Goal: Task Accomplishment & Management: Manage account settings

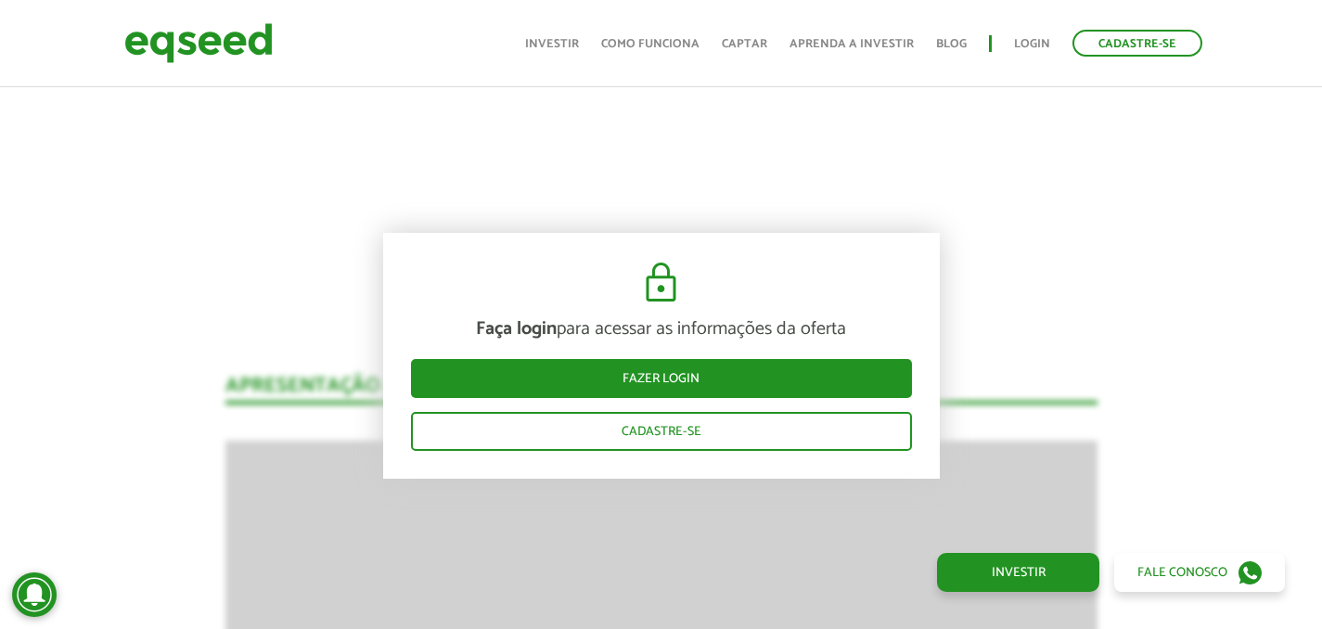
scroll to position [2194, 0]
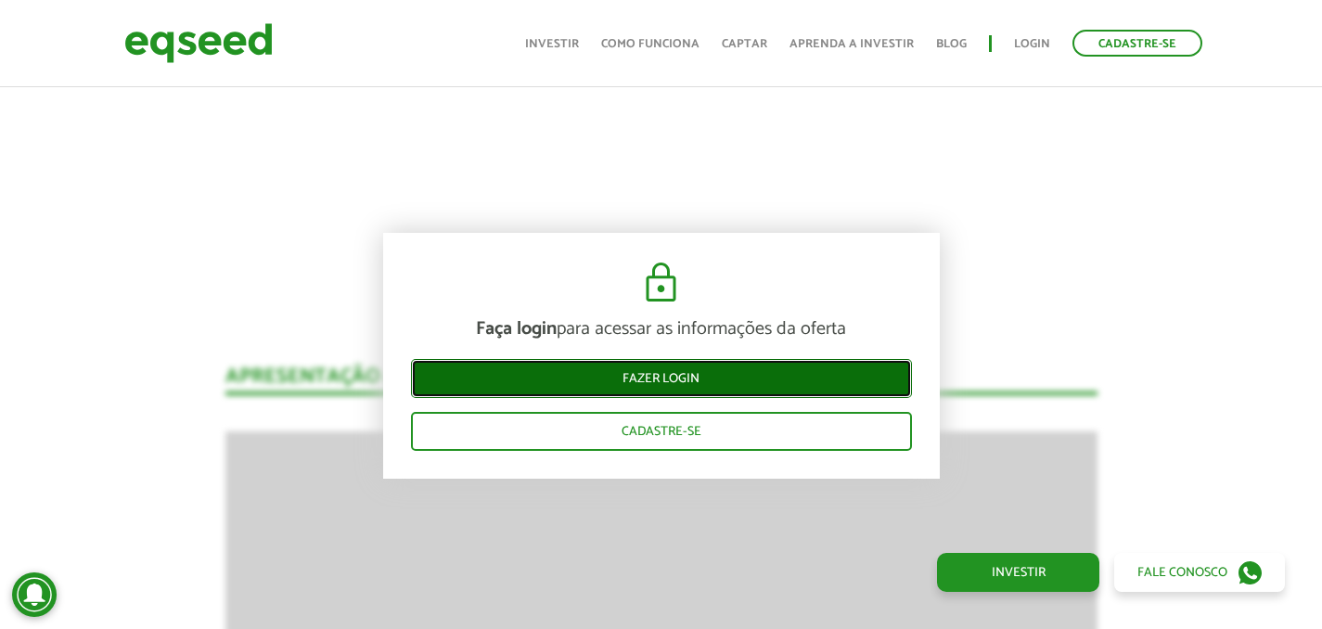
click at [743, 396] on link "Fazer login" at bounding box center [661, 377] width 501 height 39
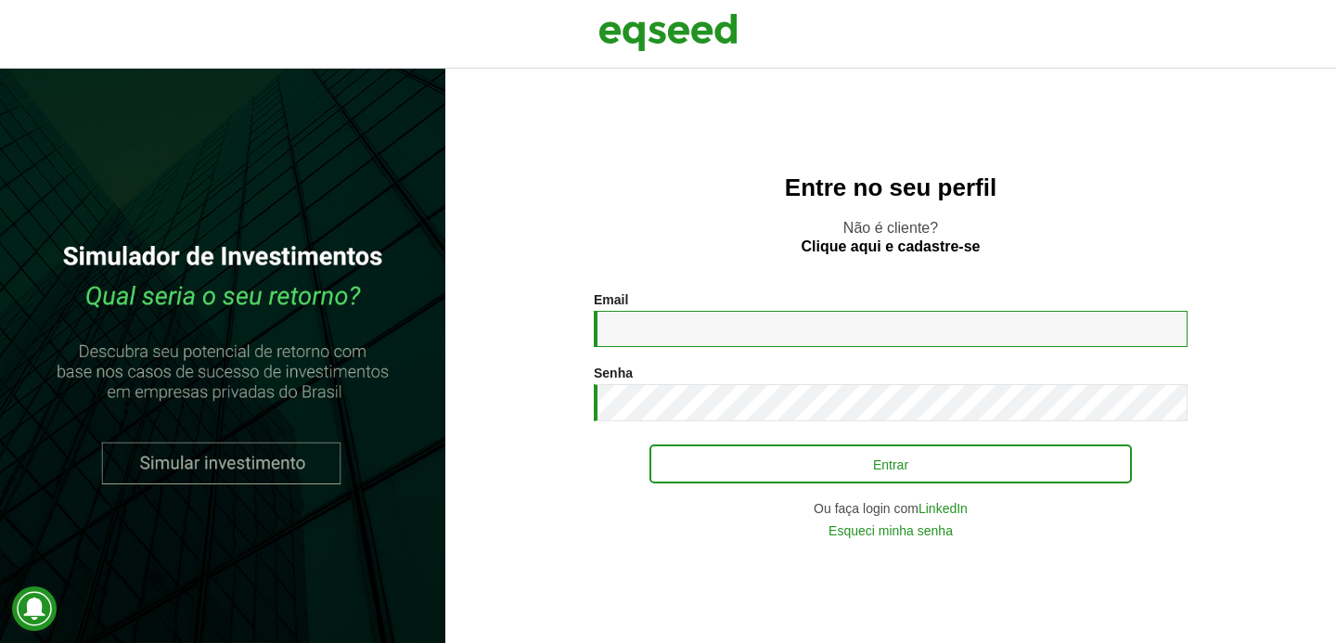
type input "**********"
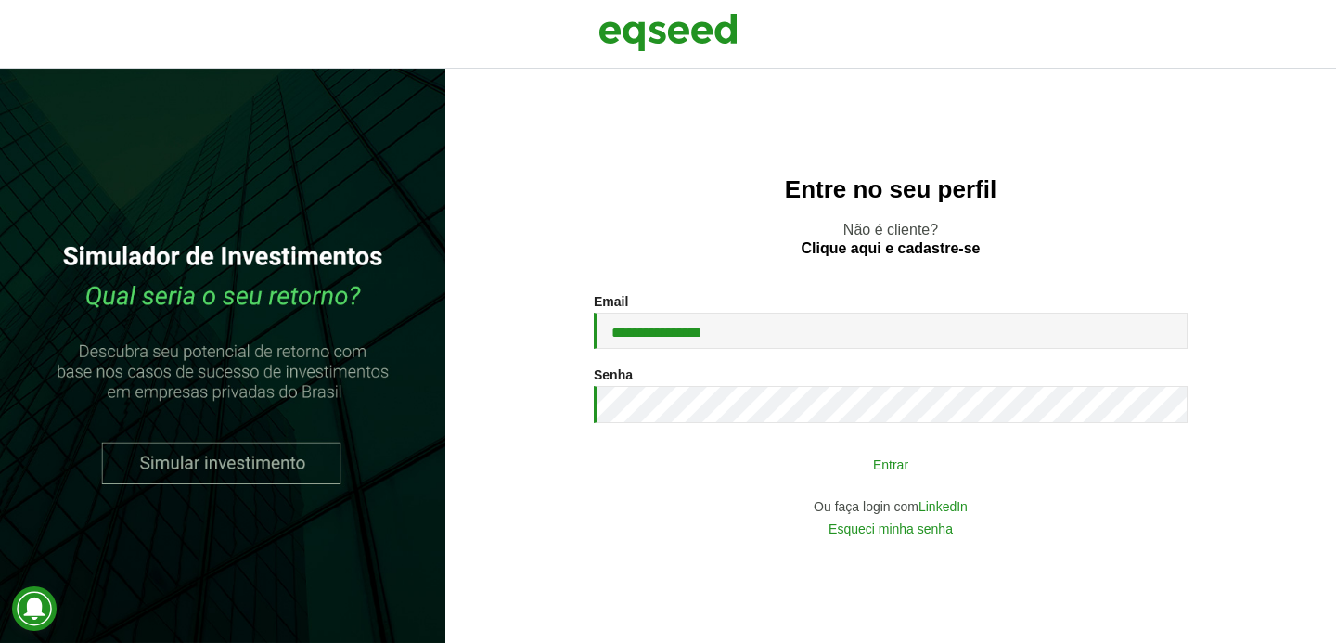
click at [774, 456] on button "Entrar" at bounding box center [890, 463] width 482 height 35
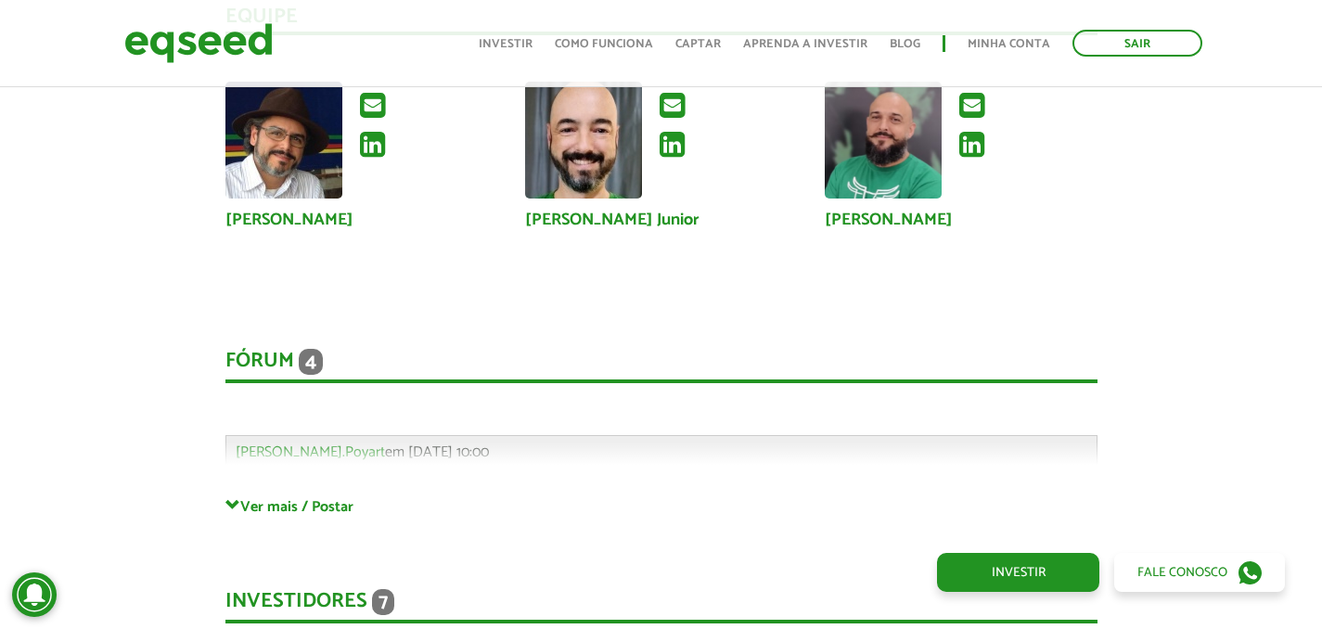
scroll to position [4663, 0]
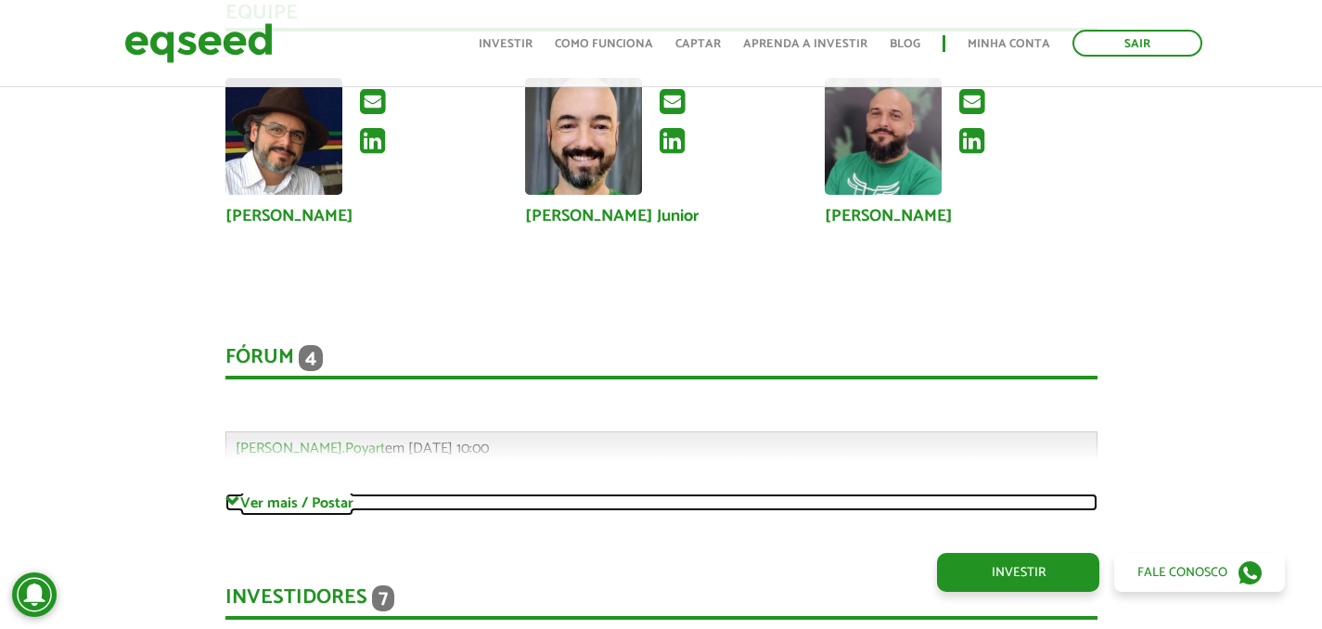
click at [302, 495] on link "Ver mais / Postar" at bounding box center [661, 502] width 872 height 18
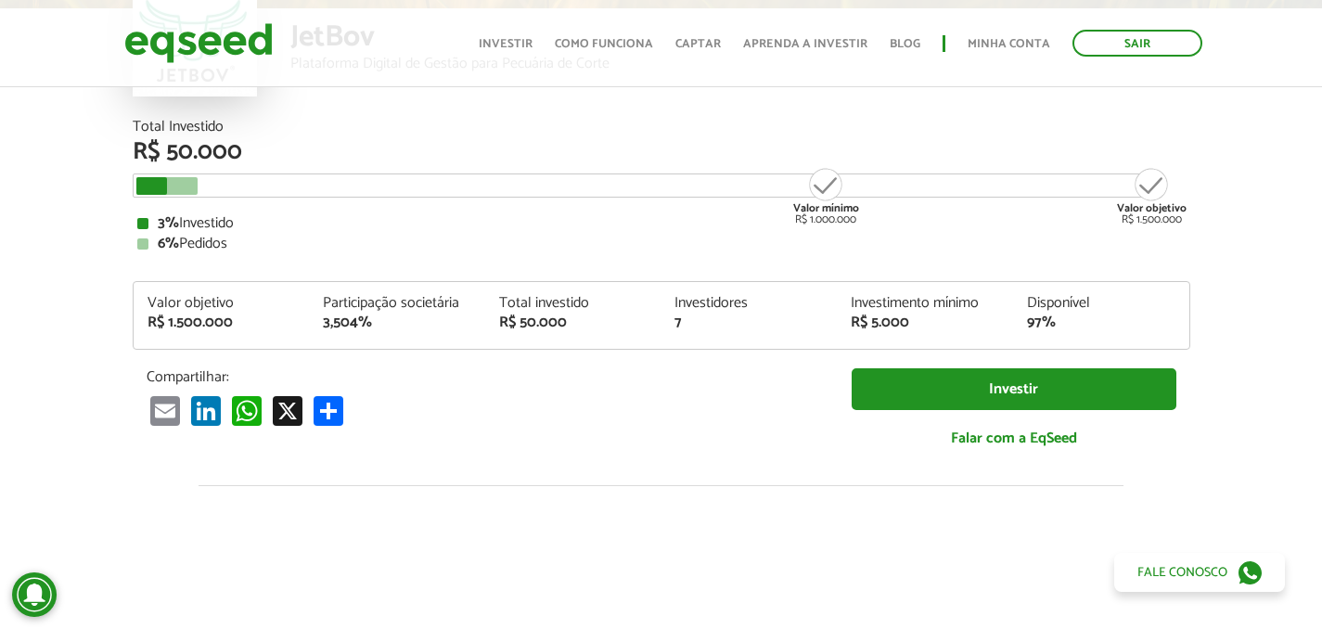
scroll to position [188, 0]
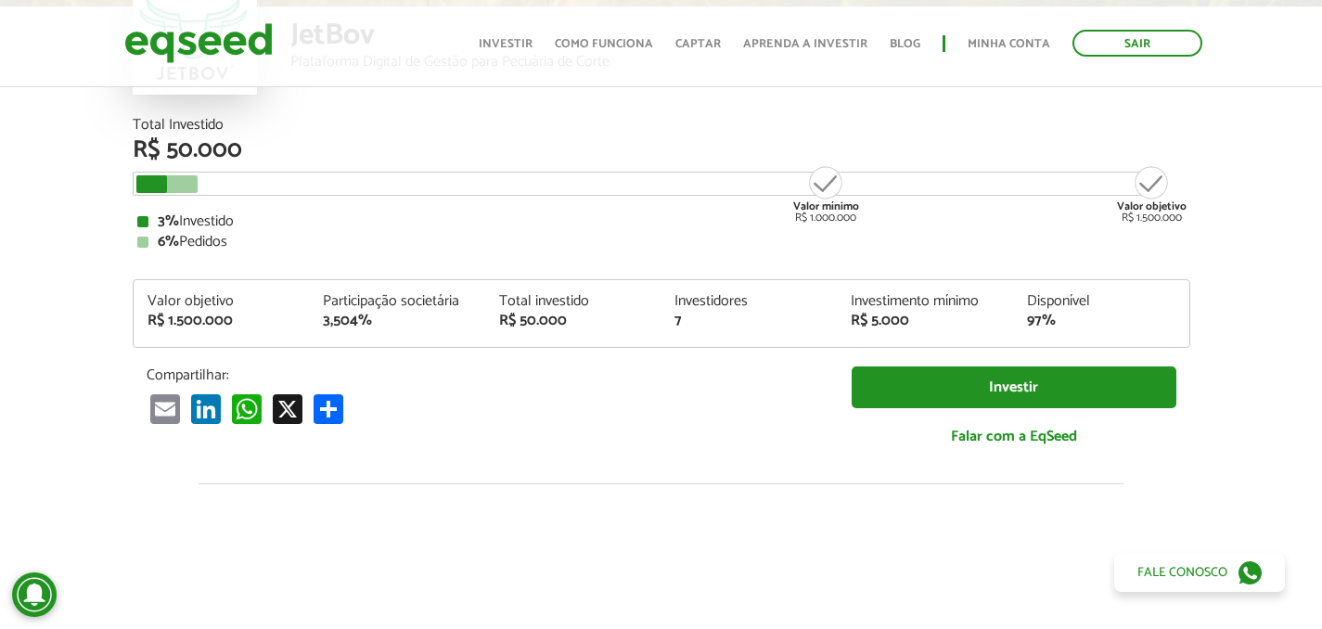
click at [179, 177] on div at bounding box center [166, 184] width 61 height 18
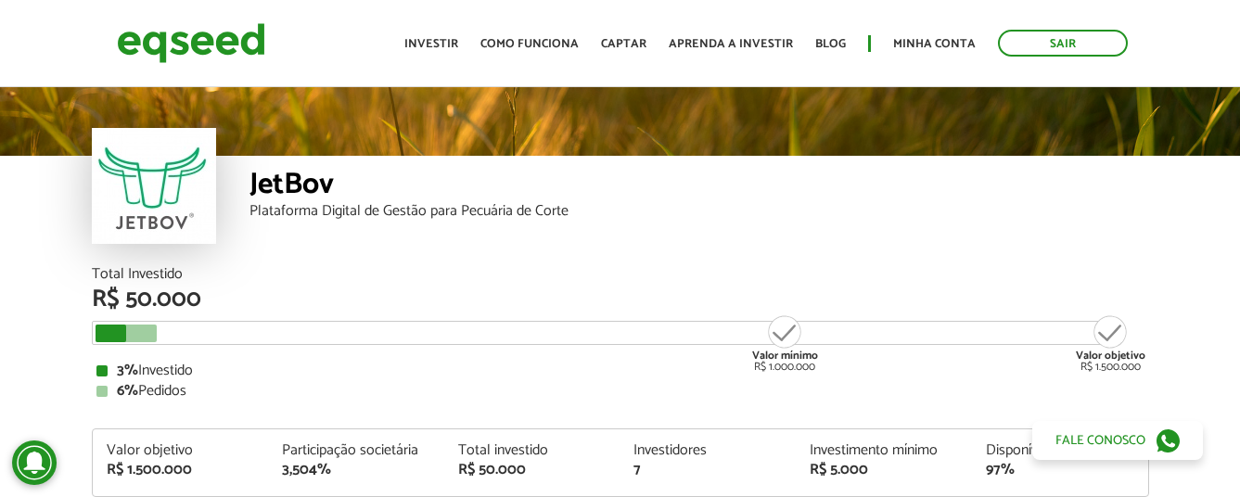
scroll to position [0, 0]
